Goal: Information Seeking & Learning: Learn about a topic

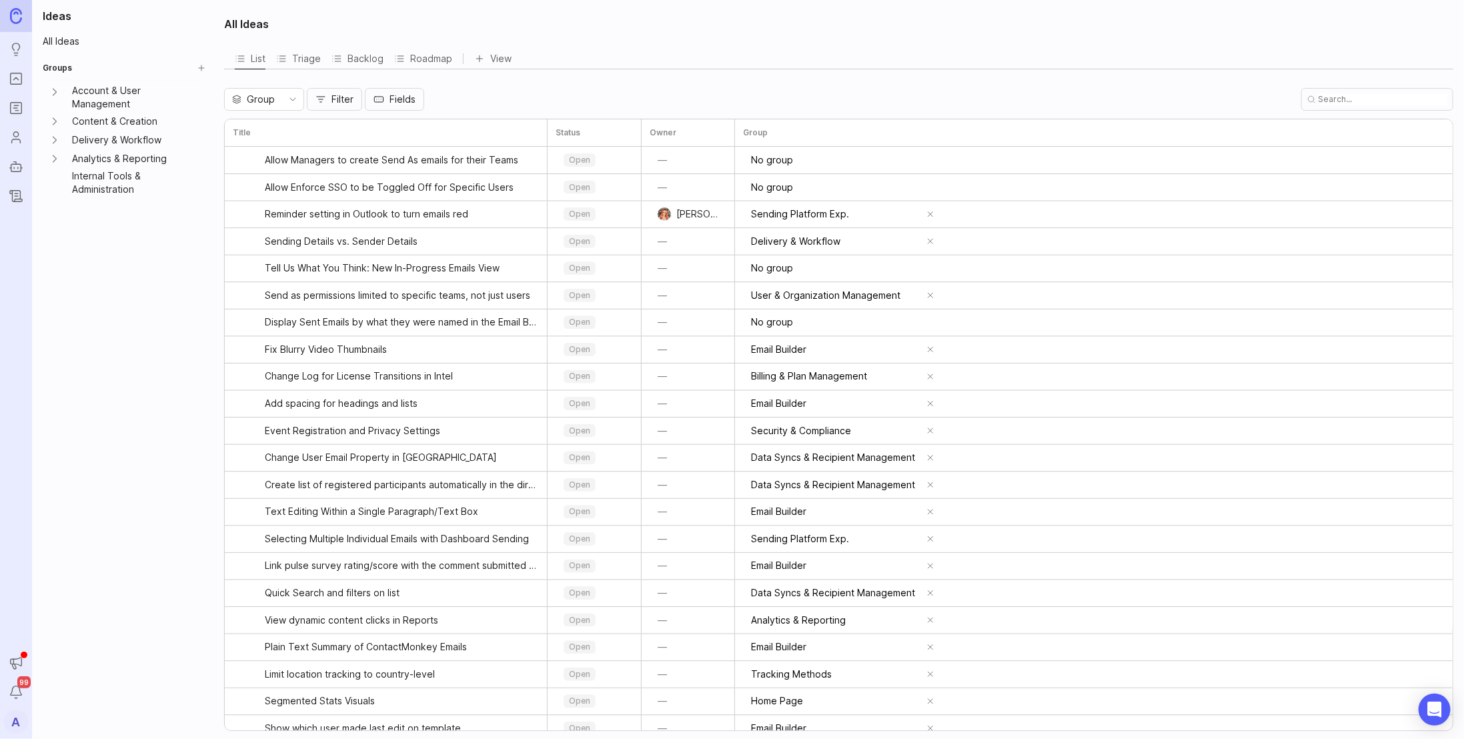
click at [13, 81] on icon "Portal" at bounding box center [16, 79] width 15 height 16
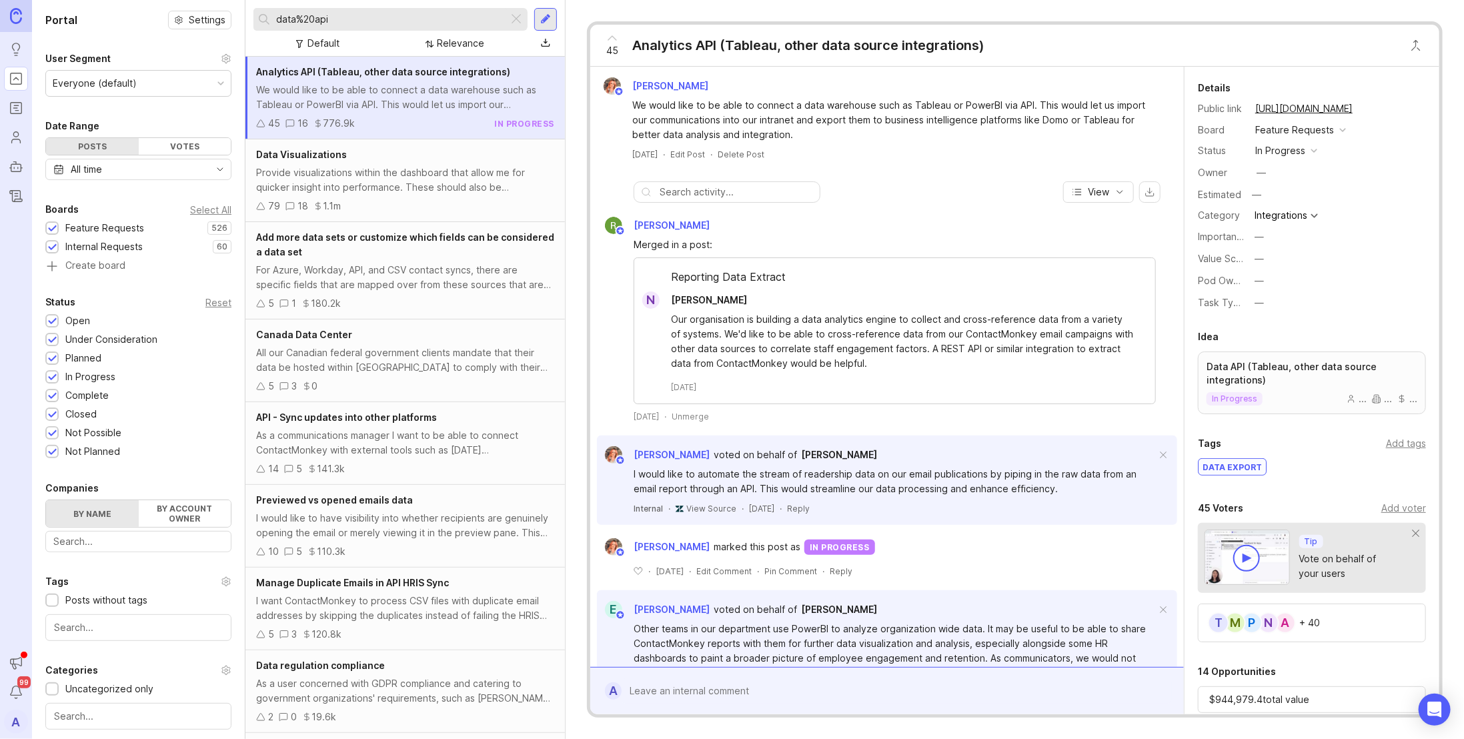
click at [359, 20] on input "data%20api" at bounding box center [389, 19] width 227 height 15
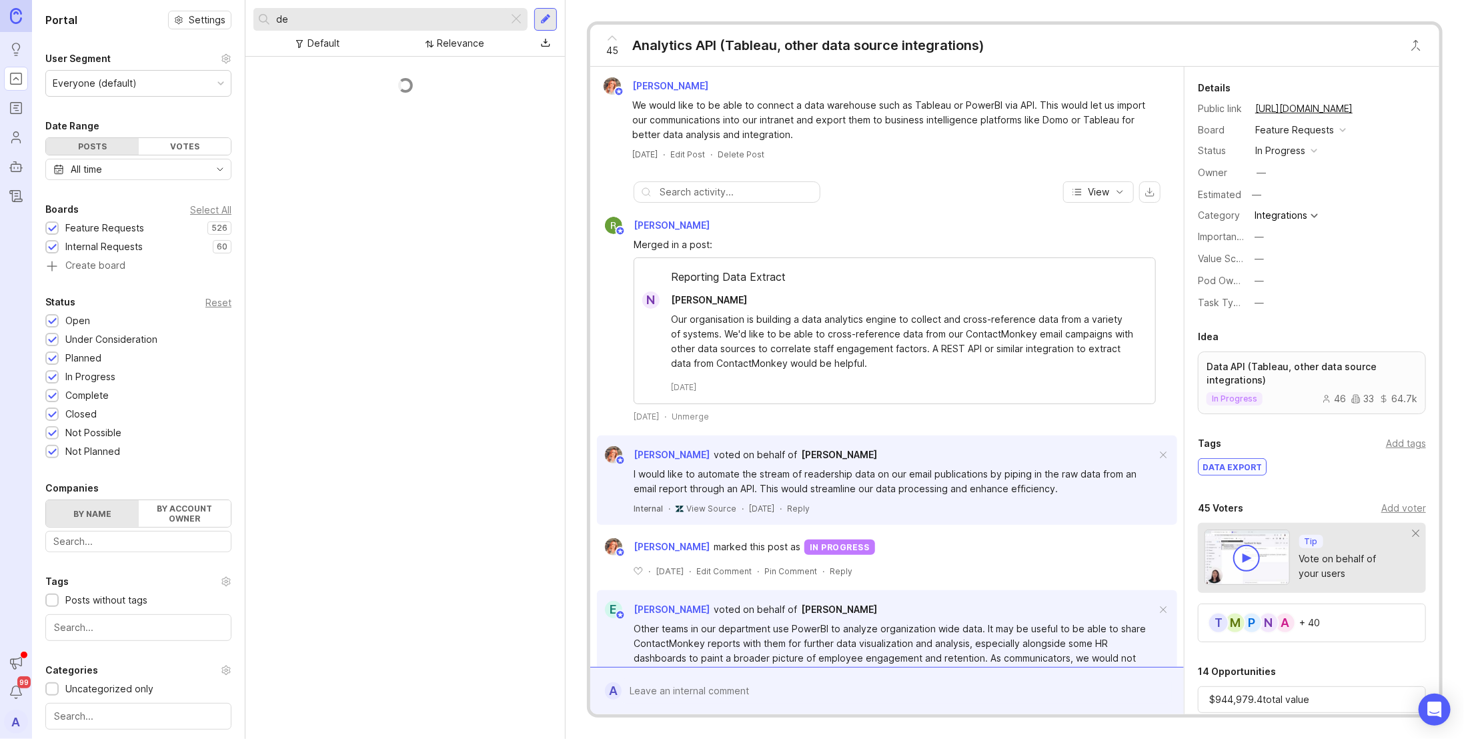
type input "d"
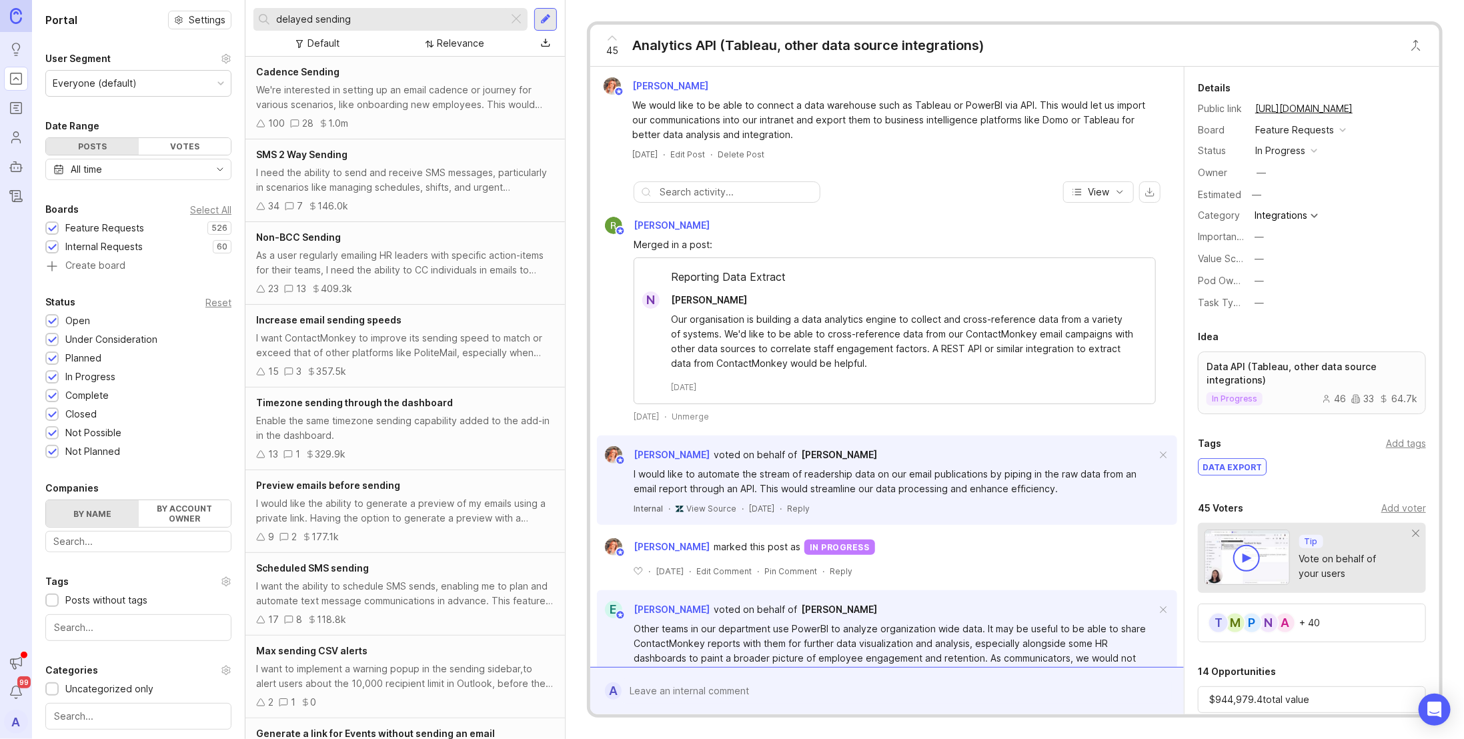
click at [378, 21] on input "delayed sending" at bounding box center [389, 19] width 227 height 15
type input "recall"
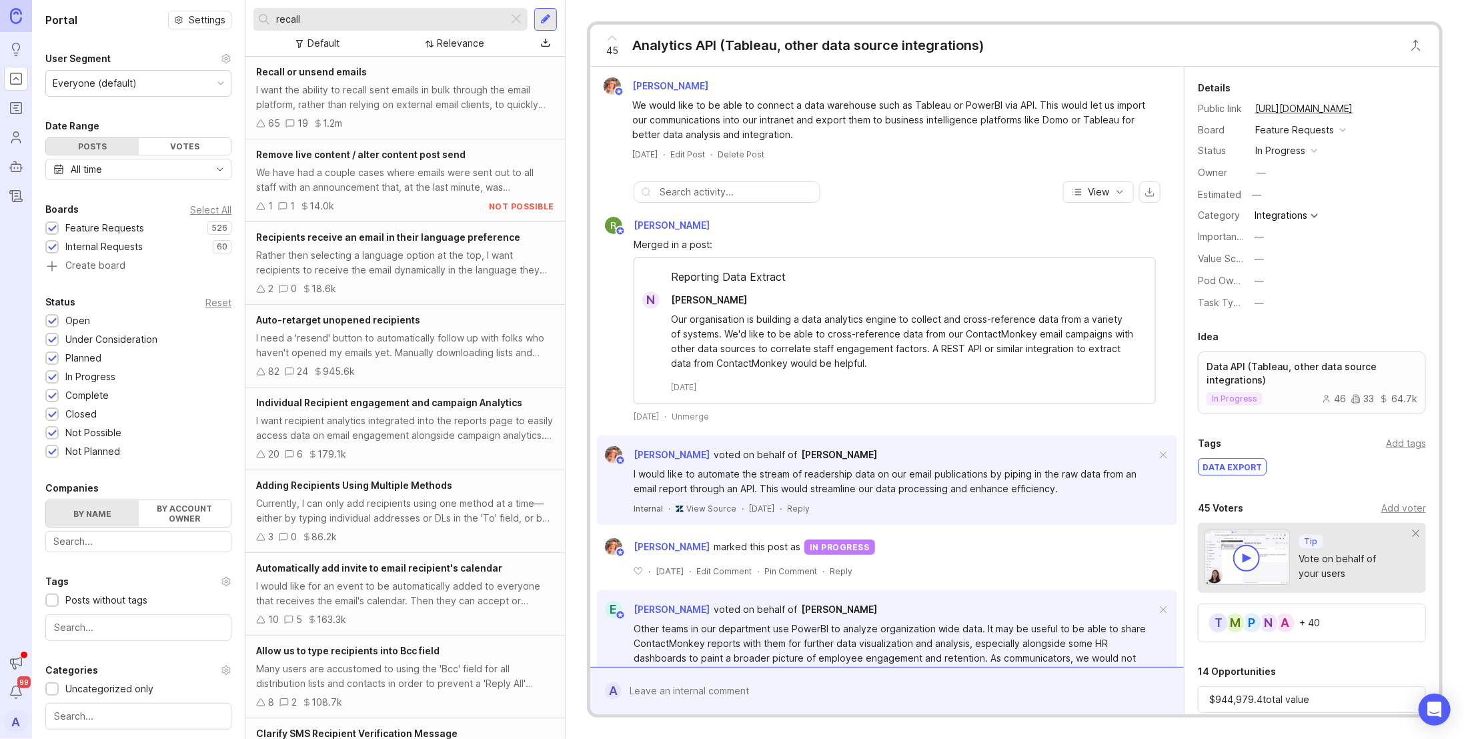
click at [384, 103] on div "I want the ability to recall sent emails in bulk through the email platform, ra…" at bounding box center [405, 97] width 298 height 29
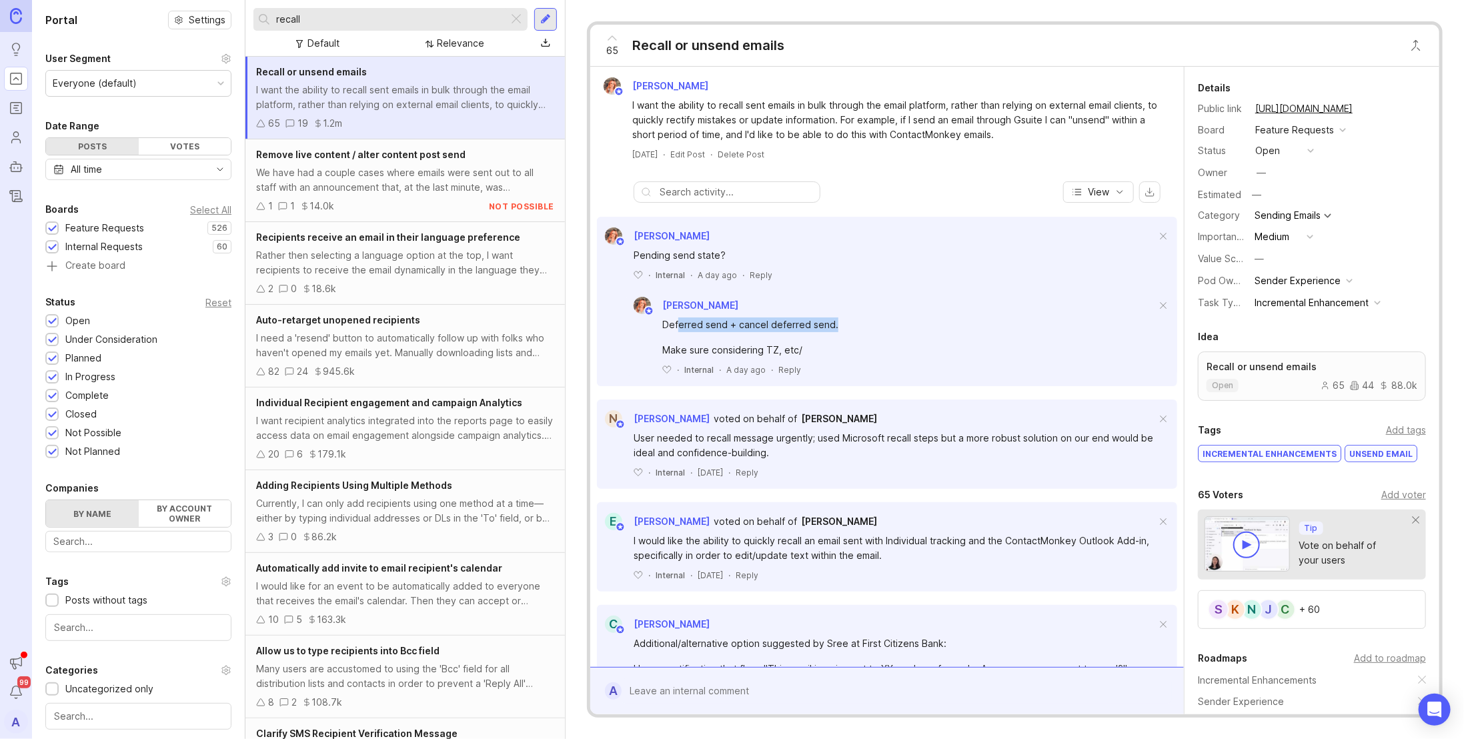
drag, startPoint x: 679, startPoint y: 322, endPoint x: 853, endPoint y: 313, distance: 173.7
click at [853, 314] on div "Deferred send + cancel deferred send. Make sure considering TZ, etc/ ﻿ · Intern…" at bounding box center [902, 344] width 552 height 61
click at [851, 312] on div "[PERSON_NAME]" at bounding box center [902, 305] width 552 height 17
click at [524, 15] on div "recall" at bounding box center [391, 19] width 274 height 23
click at [521, 16] on div at bounding box center [516, 19] width 16 height 17
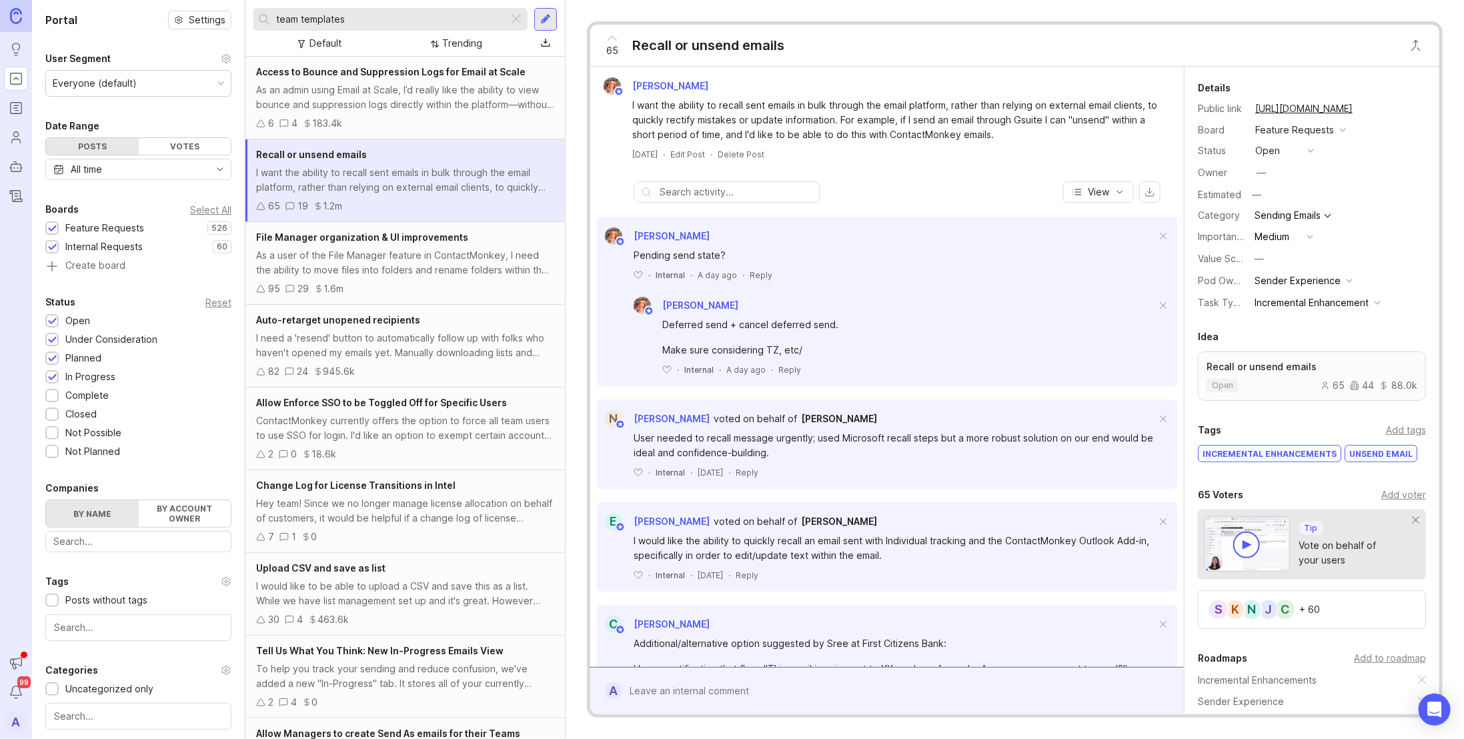
type input "team templates"
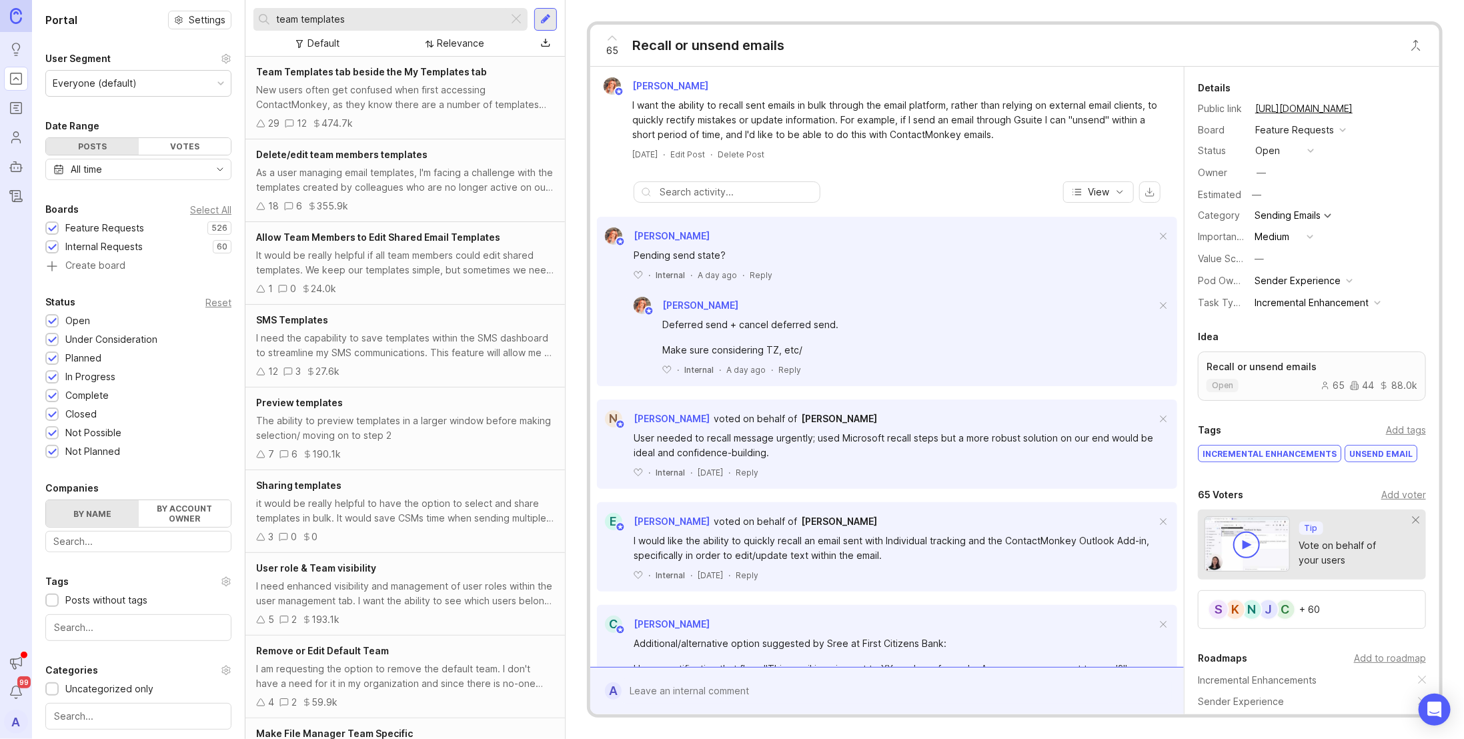
click at [442, 176] on div "As a user managing email templates, I'm facing a challenge with the templates c…" at bounding box center [405, 179] width 298 height 29
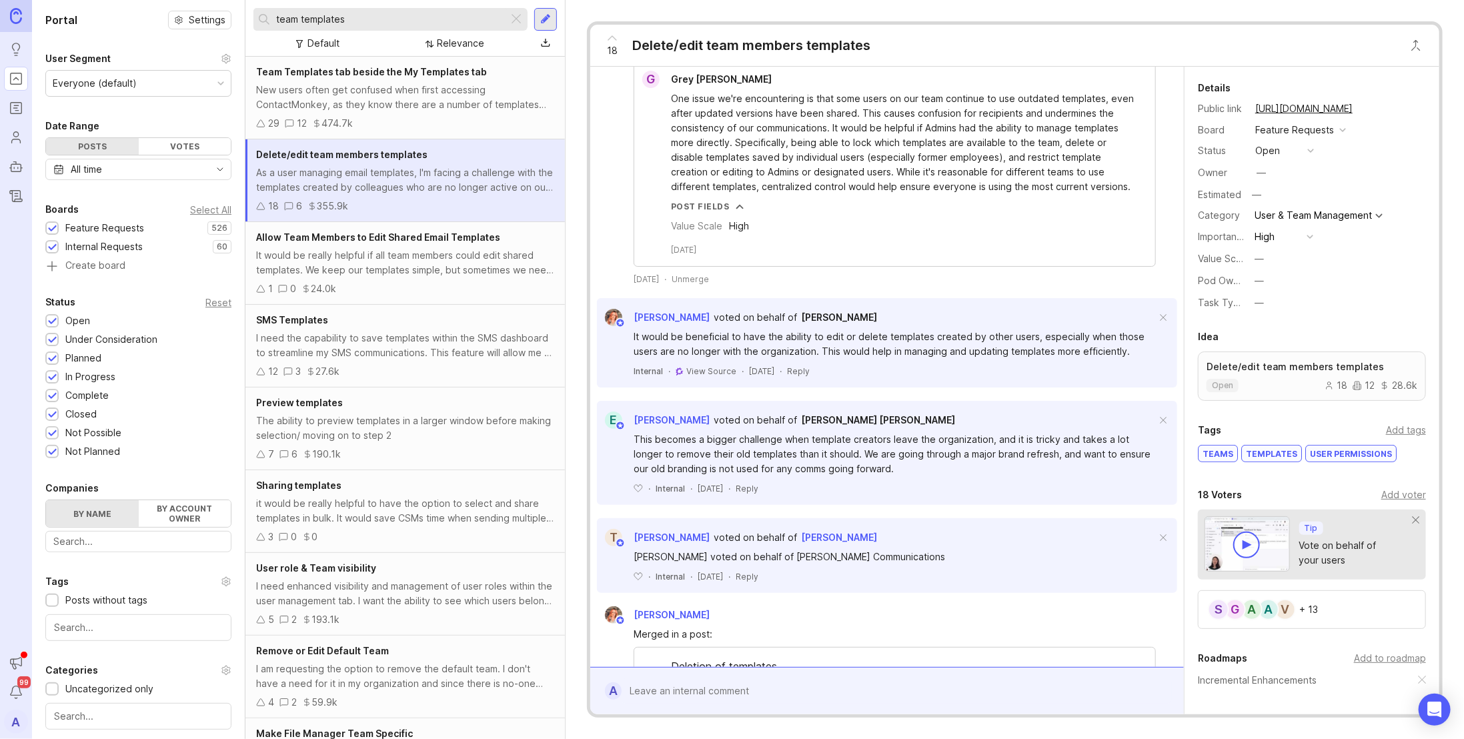
scroll to position [412, 0]
click at [7, 107] on link "Roadmaps" at bounding box center [16, 108] width 24 height 24
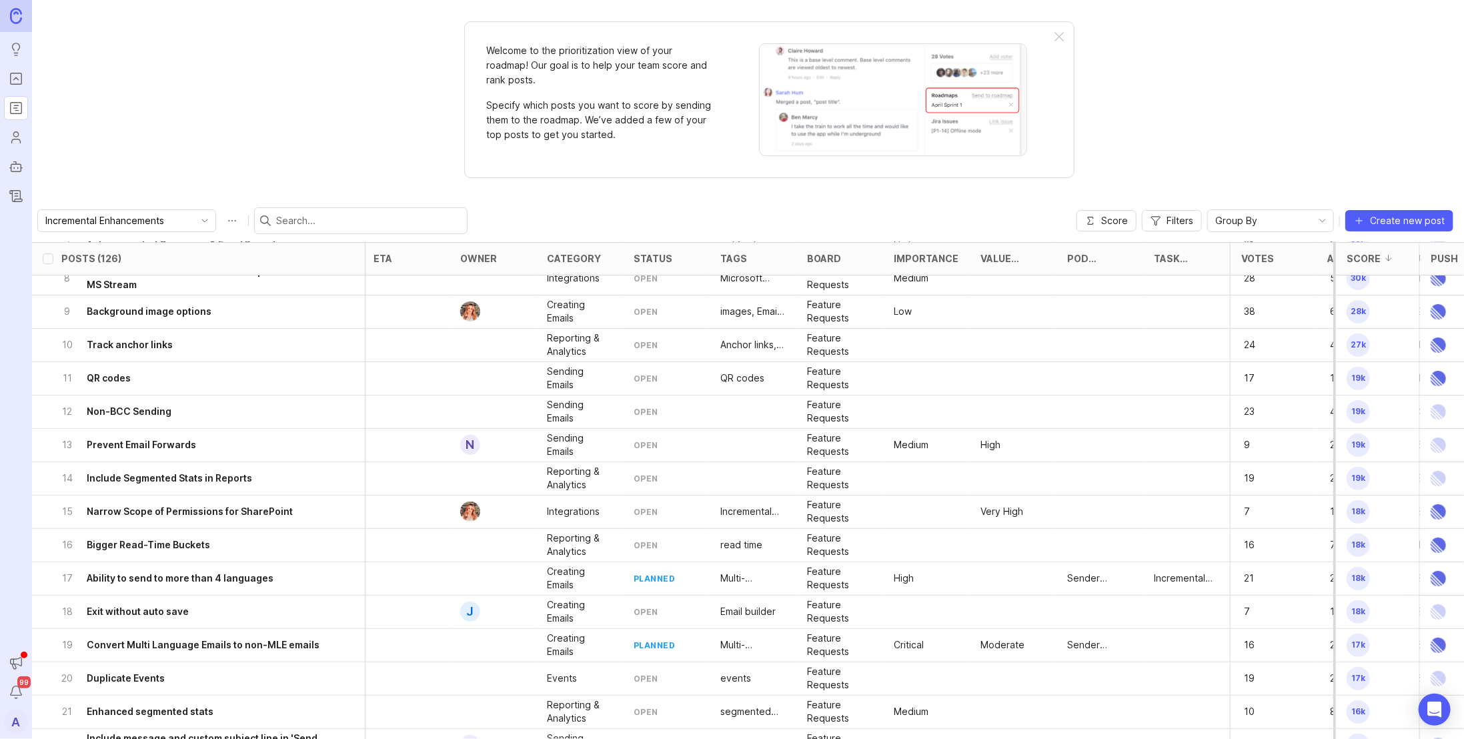
scroll to position [0, 3]
